Goal: Communication & Community: Answer question/provide support

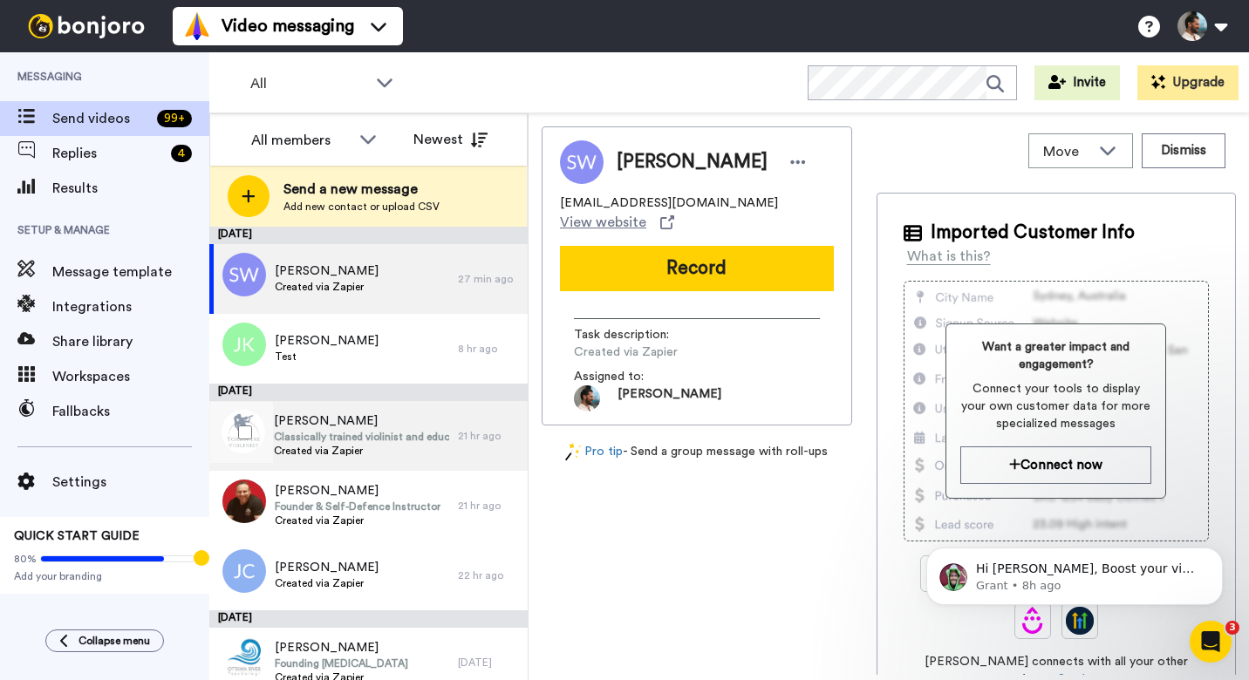
click at [369, 452] on span "Created via Zapier" at bounding box center [361, 451] width 175 height 14
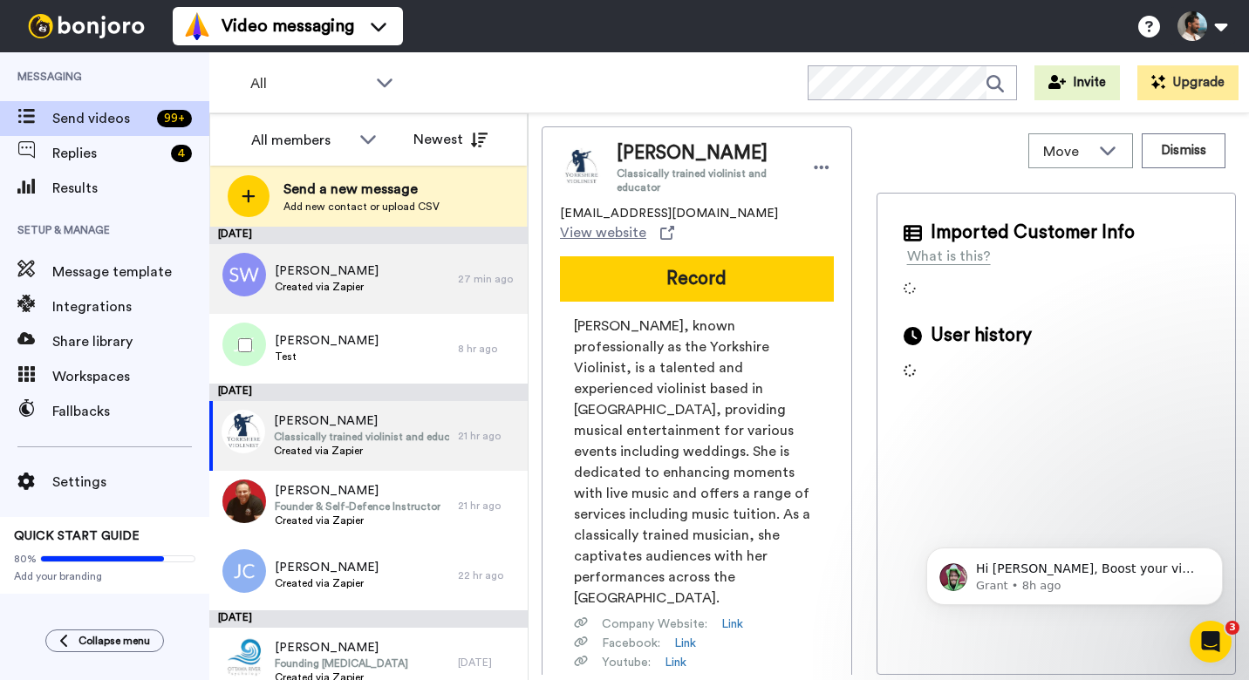
click at [409, 304] on div "[PERSON_NAME] Created via Zapier" at bounding box center [333, 279] width 249 height 70
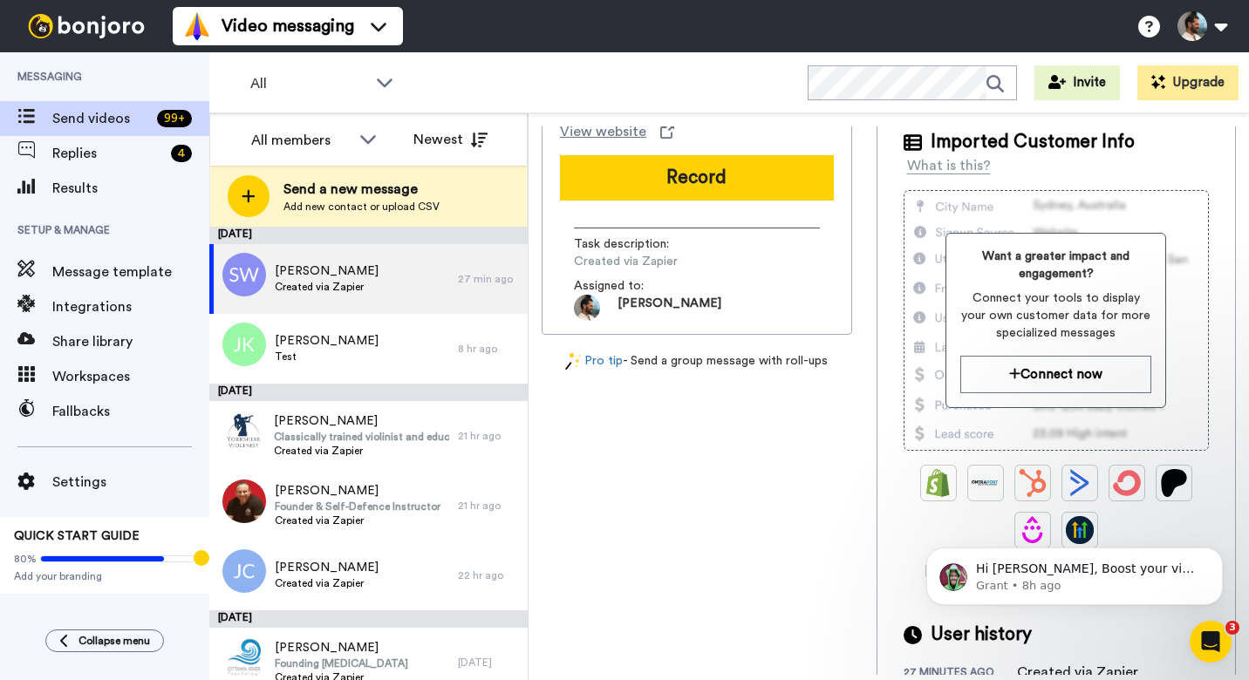
scroll to position [108, 0]
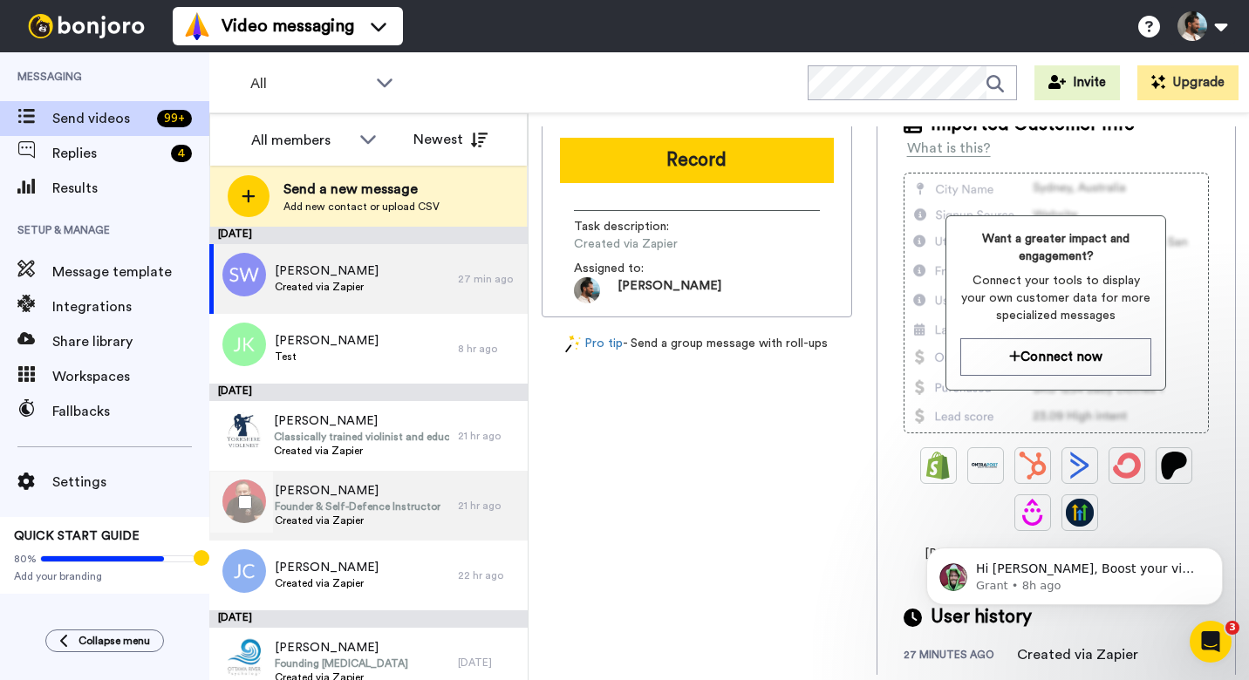
click at [416, 501] on span "Founder & Self-Defence Instructor" at bounding box center [358, 507] width 166 height 14
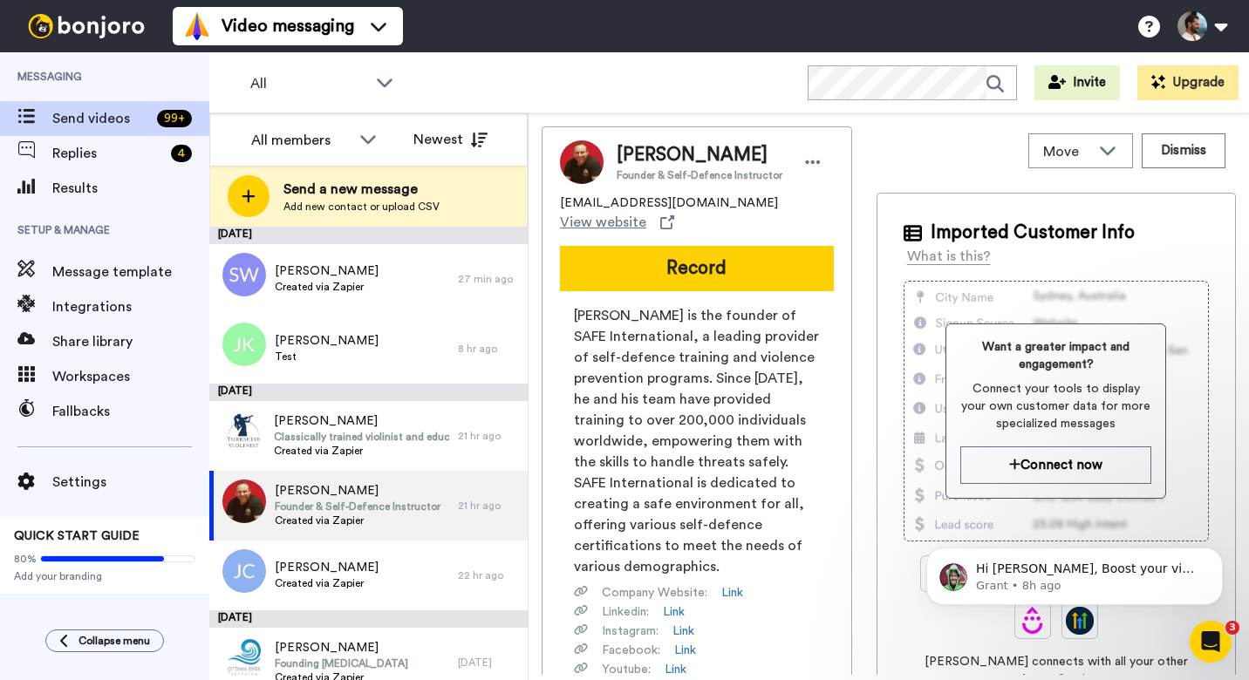
scroll to position [185, 0]
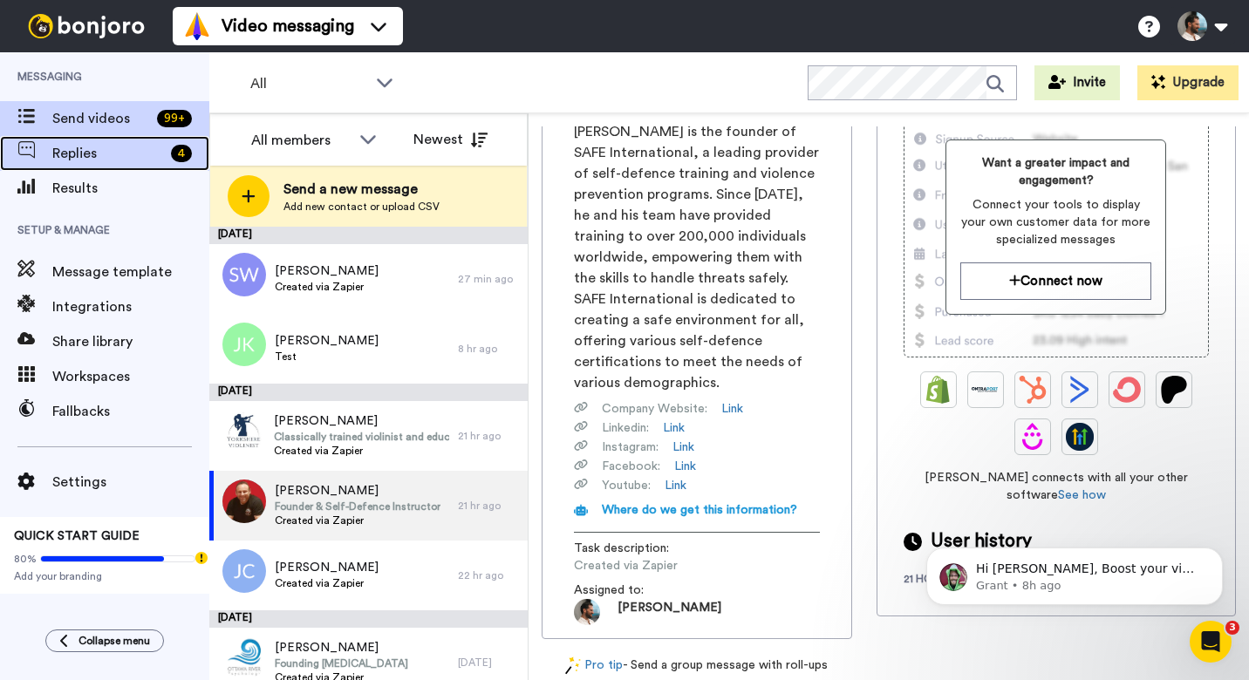
click at [124, 143] on span "Replies" at bounding box center [108, 153] width 112 height 21
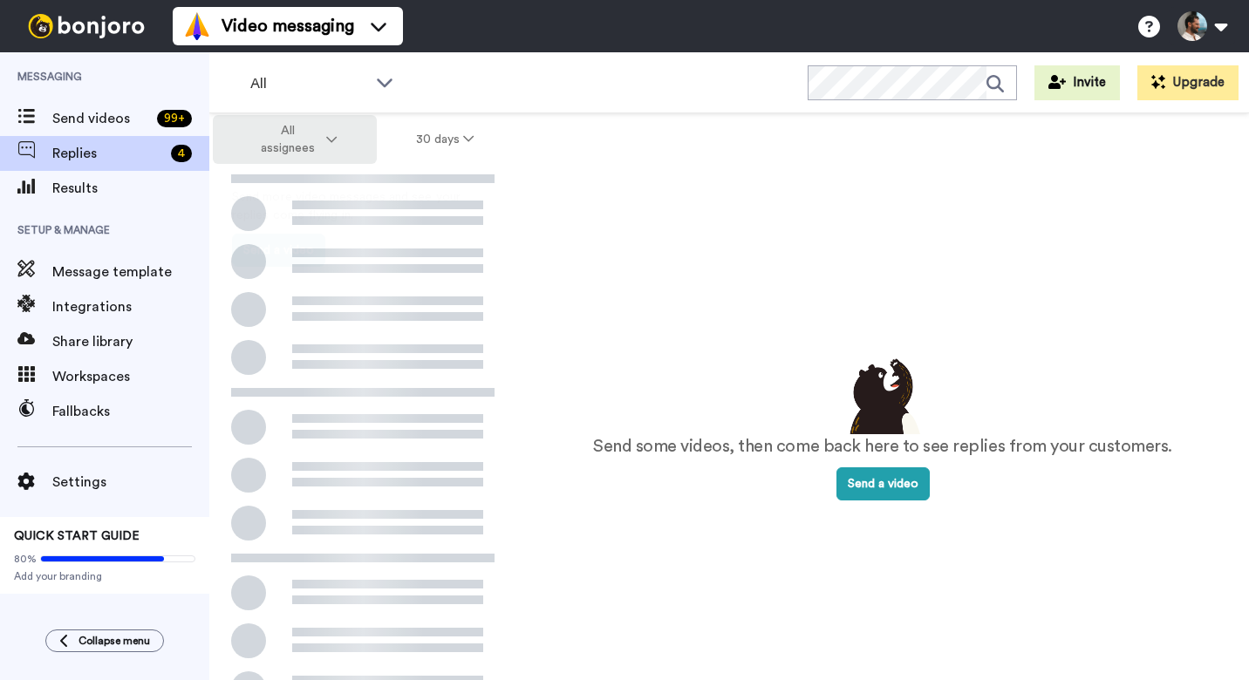
click at [308, 138] on span "All assignees" at bounding box center [287, 139] width 71 height 35
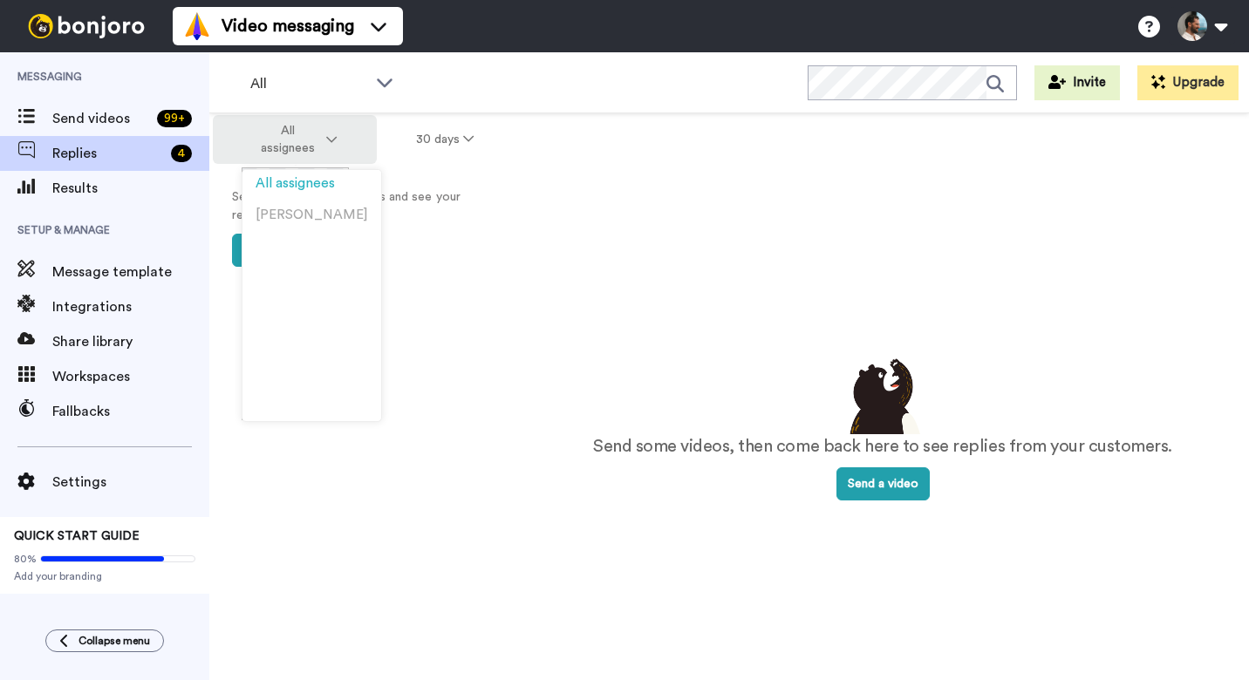
click at [308, 138] on span "All assignees" at bounding box center [287, 139] width 71 height 35
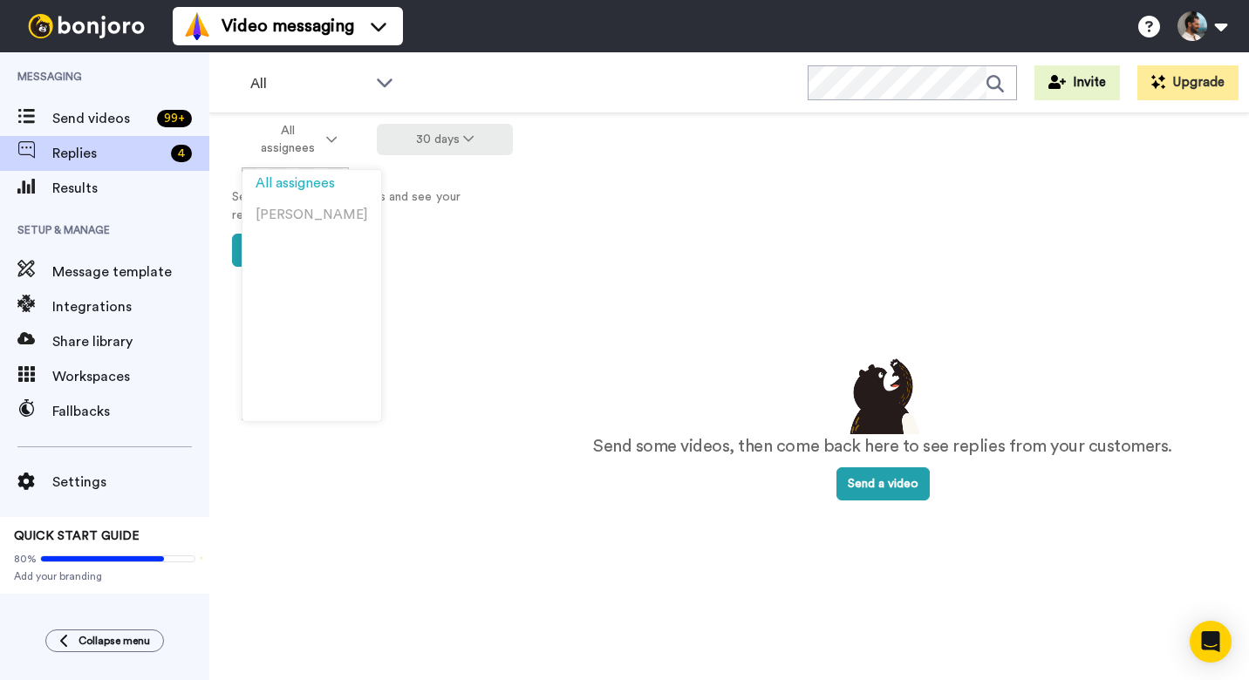
click at [448, 138] on button "30 days" at bounding box center [445, 139] width 137 height 31
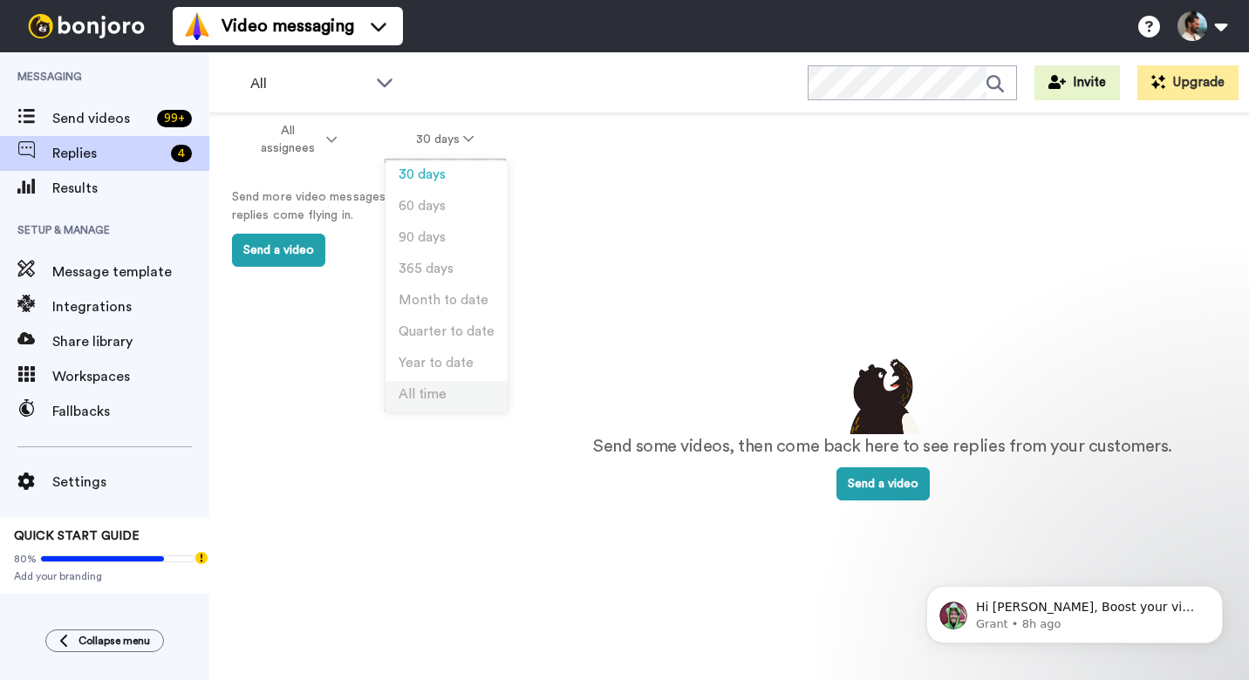
click at [442, 398] on span "All time" at bounding box center [423, 394] width 48 height 13
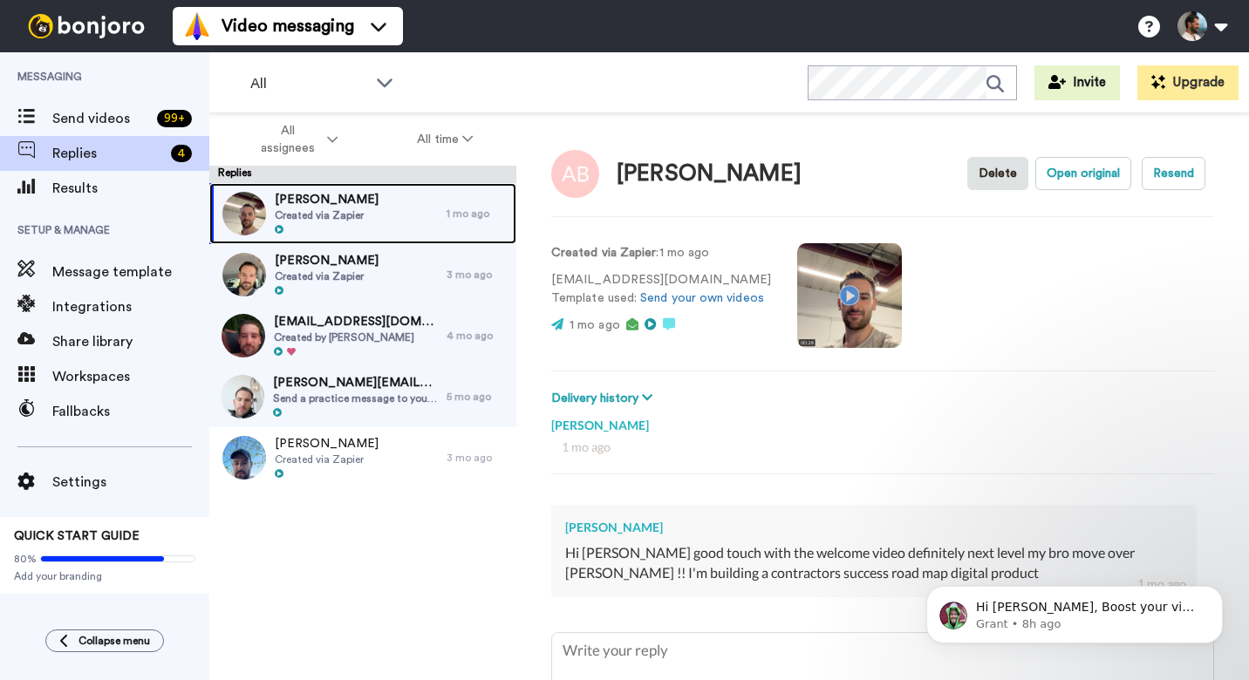
click at [399, 219] on div "Andy Boag Created via Zapier" at bounding box center [327, 213] width 237 height 61
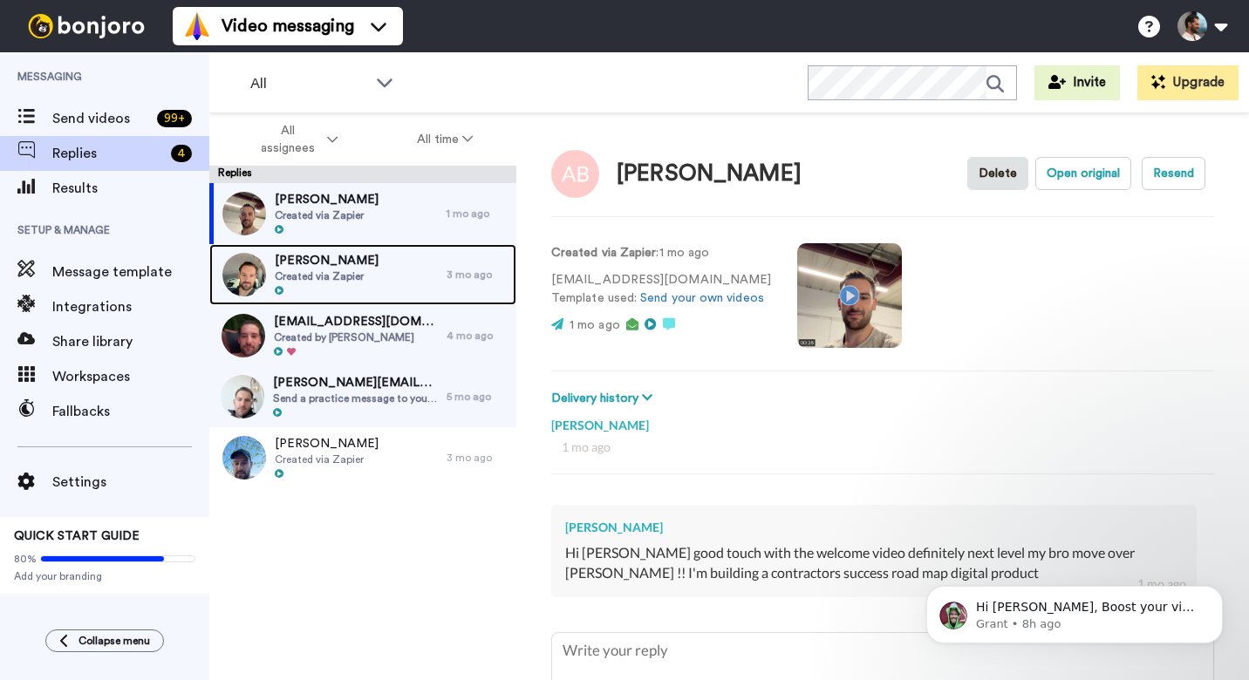
click at [392, 265] on div "Jason Coote Created via Zapier" at bounding box center [327, 274] width 237 height 61
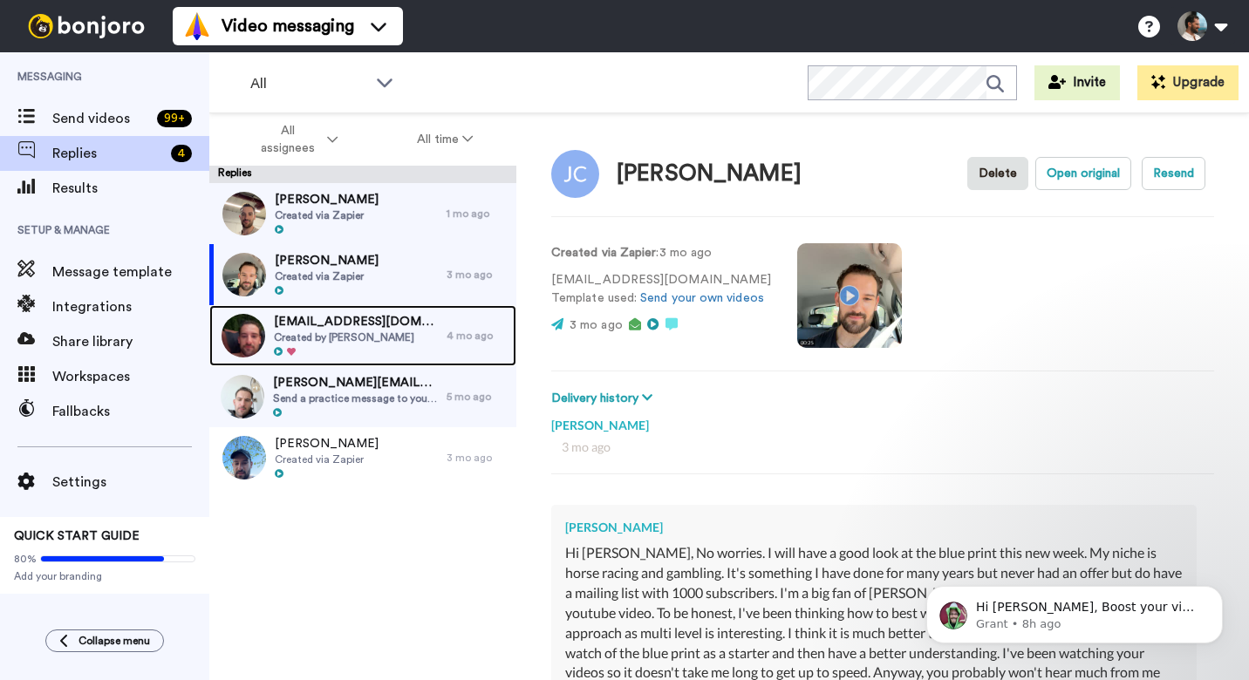
click at [389, 321] on span "cullenchris96@gmail.com" at bounding box center [356, 321] width 164 height 17
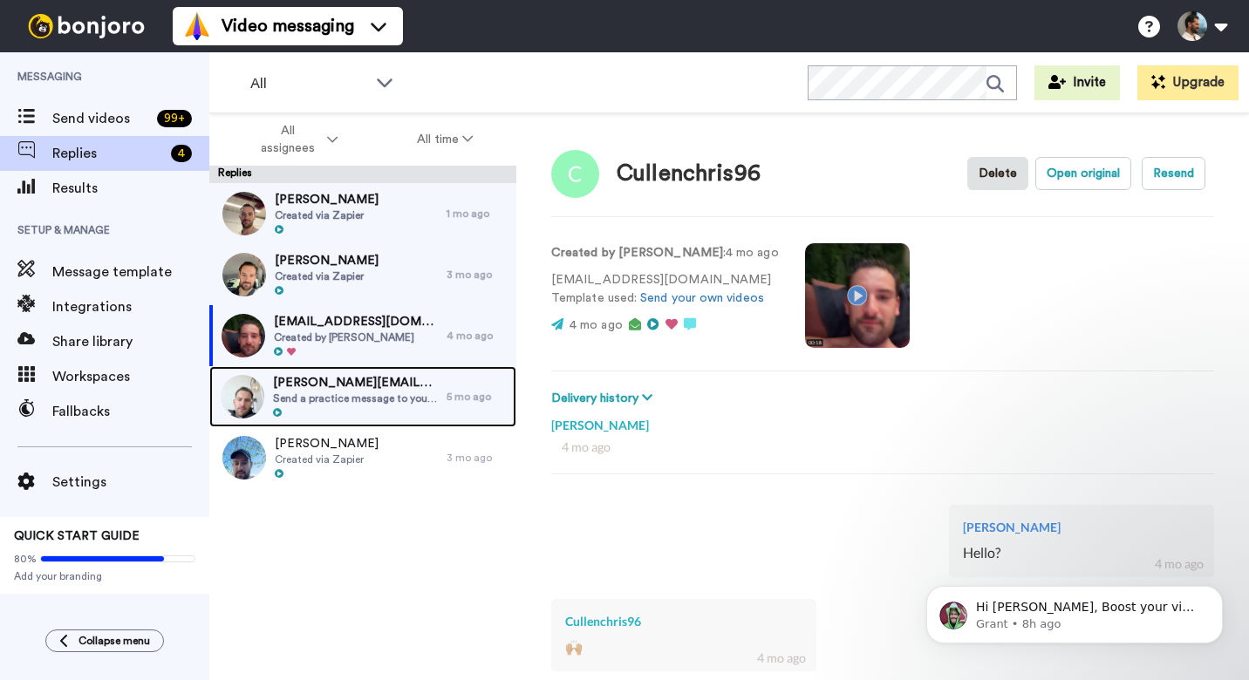
click at [380, 387] on span "louis@coachcalvert.co.uk" at bounding box center [355, 382] width 165 height 17
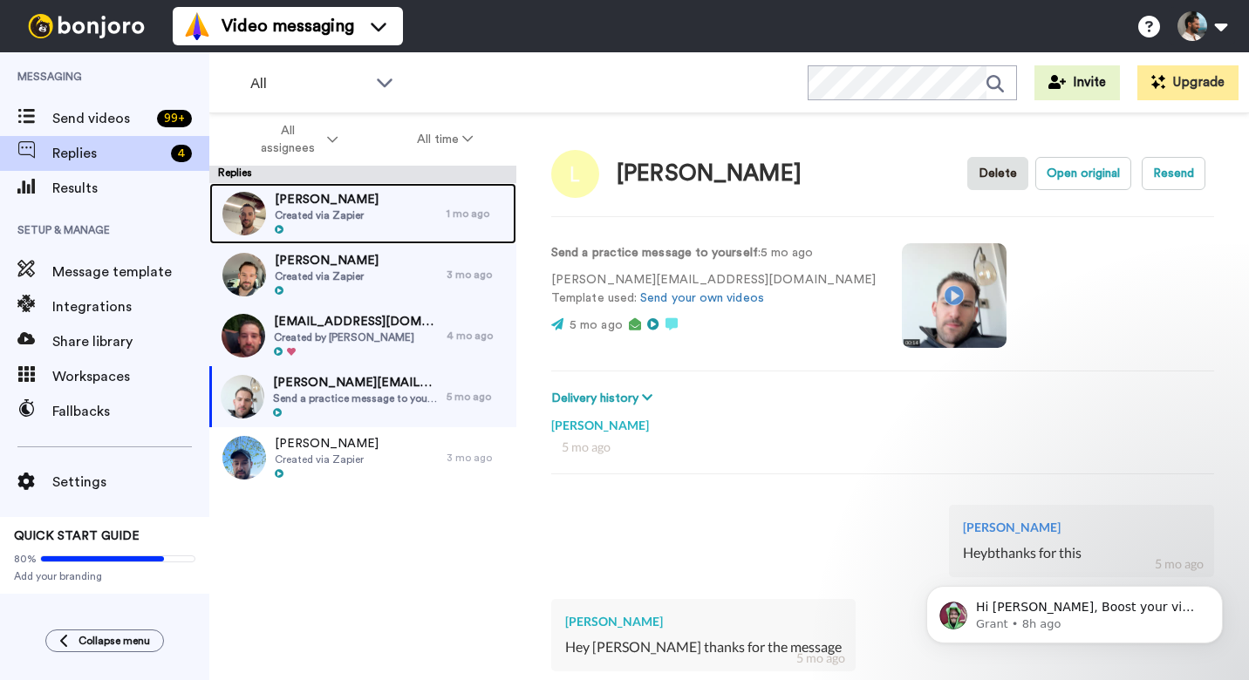
click at [347, 215] on span "Created via Zapier" at bounding box center [327, 215] width 104 height 14
type textarea "x"
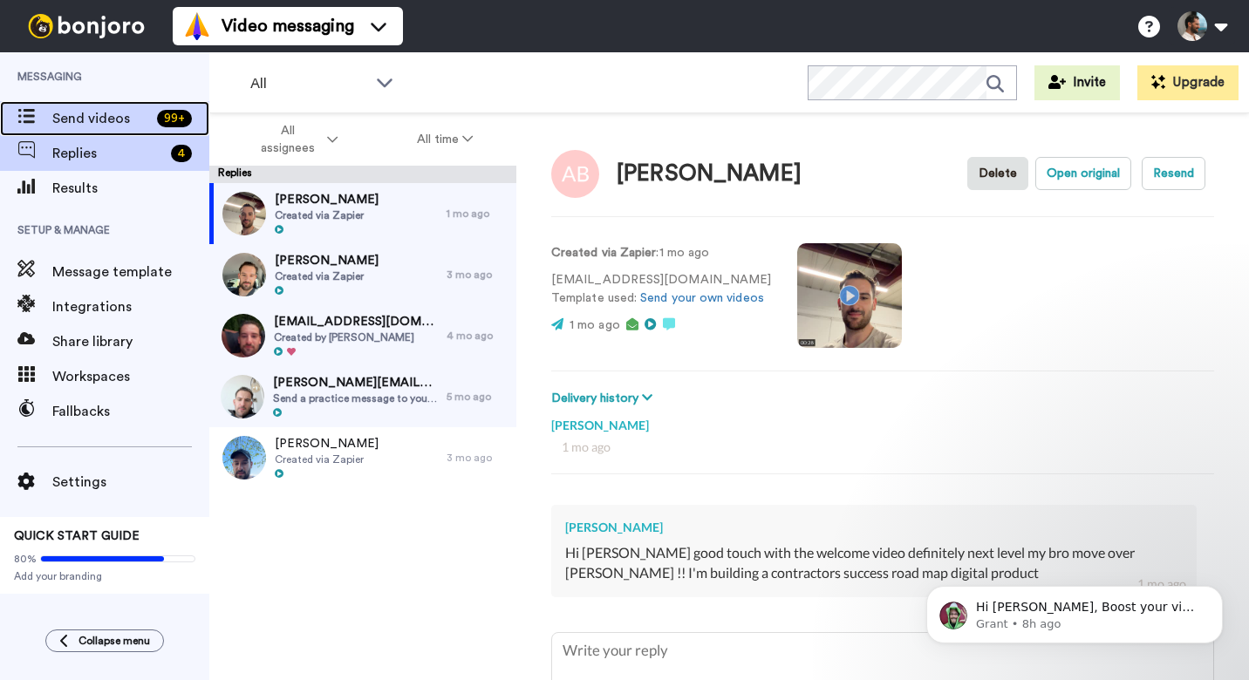
click at [133, 116] on span "Send videos" at bounding box center [101, 118] width 98 height 21
